Goal: Navigation & Orientation: Find specific page/section

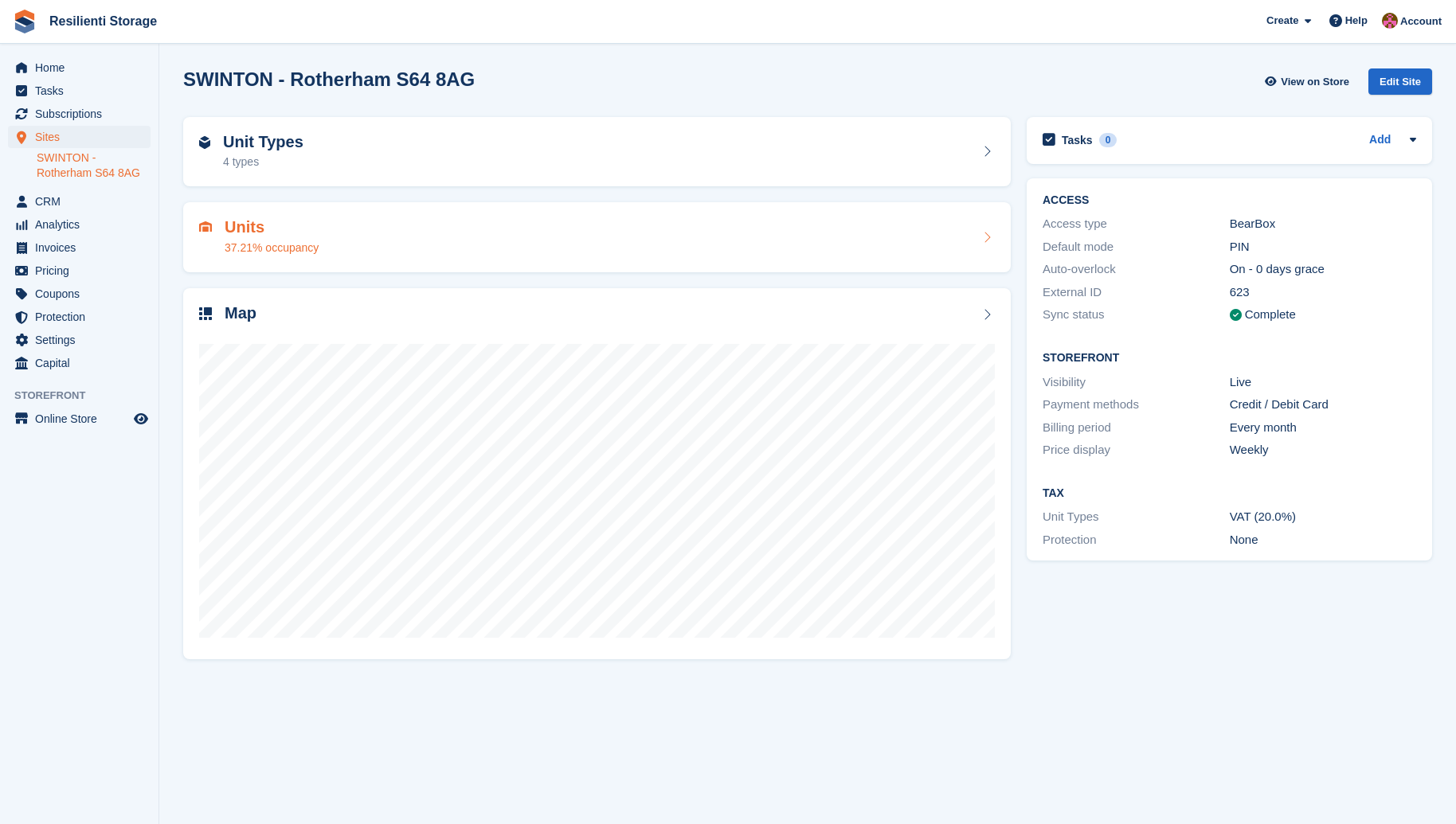
click at [314, 240] on div "37.21% occupancy" at bounding box center [271, 248] width 94 height 17
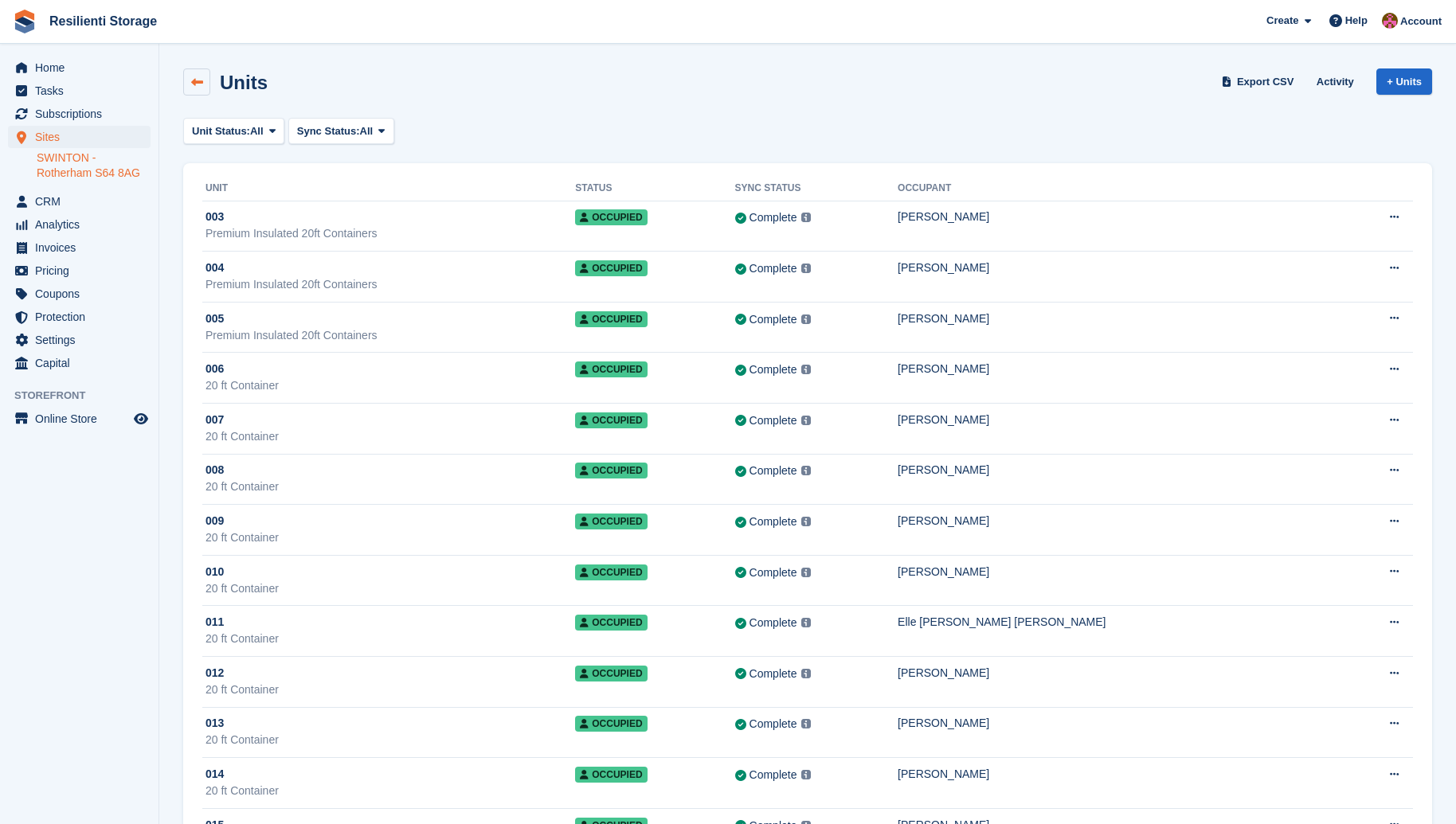
click at [192, 84] on icon at bounding box center [197, 82] width 12 height 12
